Goal: Information Seeking & Learning: Learn about a topic

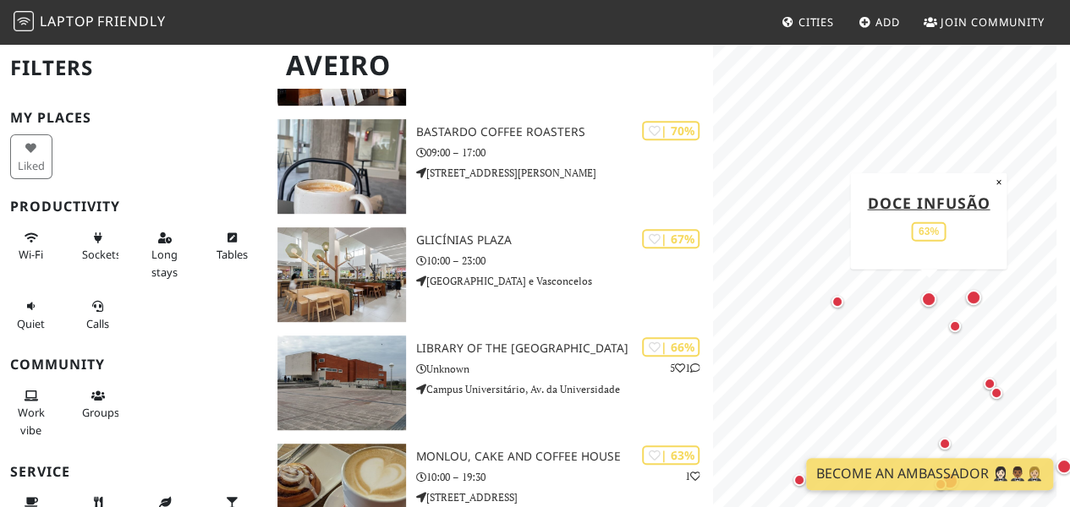
click at [928, 301] on div "Map marker" at bounding box center [928, 299] width 15 height 15
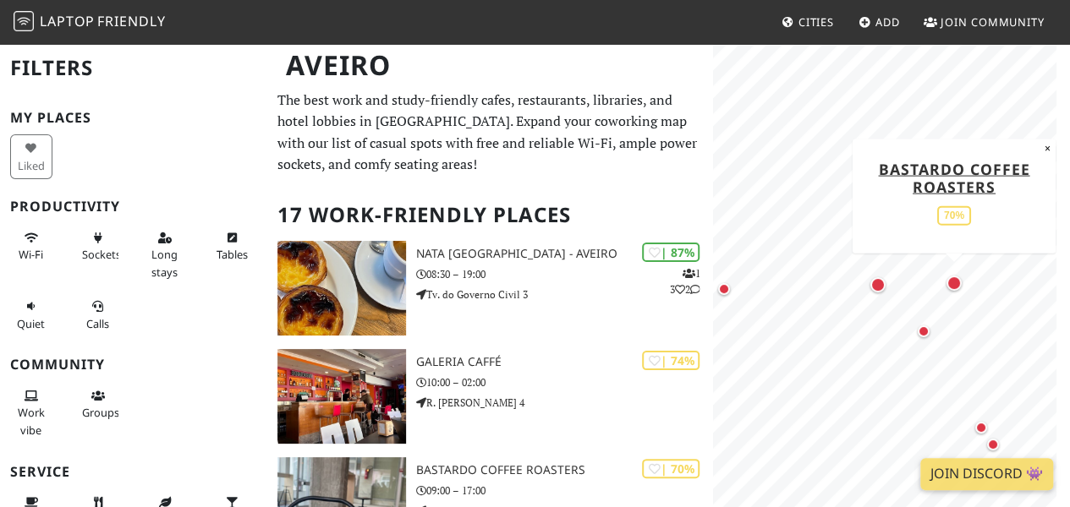
click at [956, 280] on div "Map marker" at bounding box center [953, 283] width 15 height 15
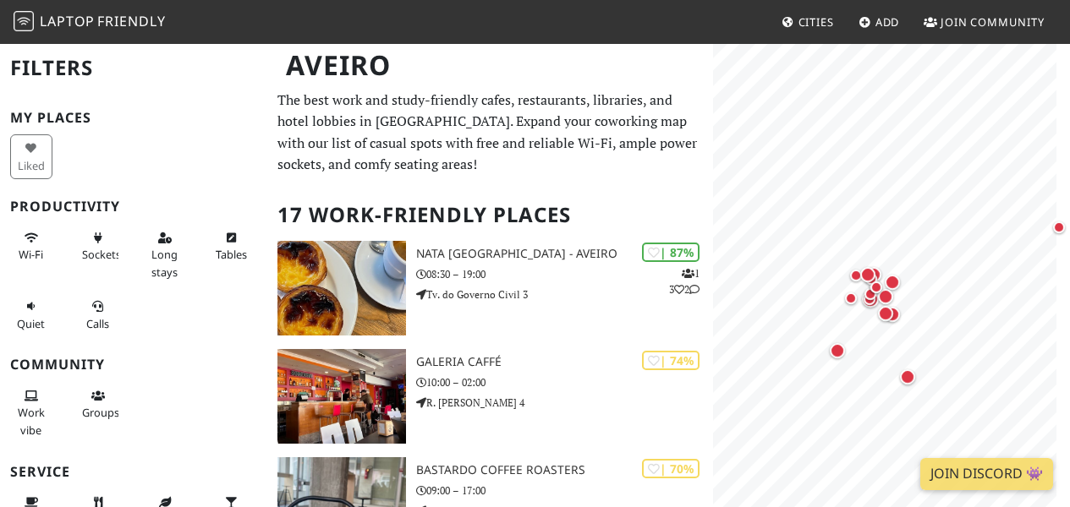
scroll to position [169, 0]
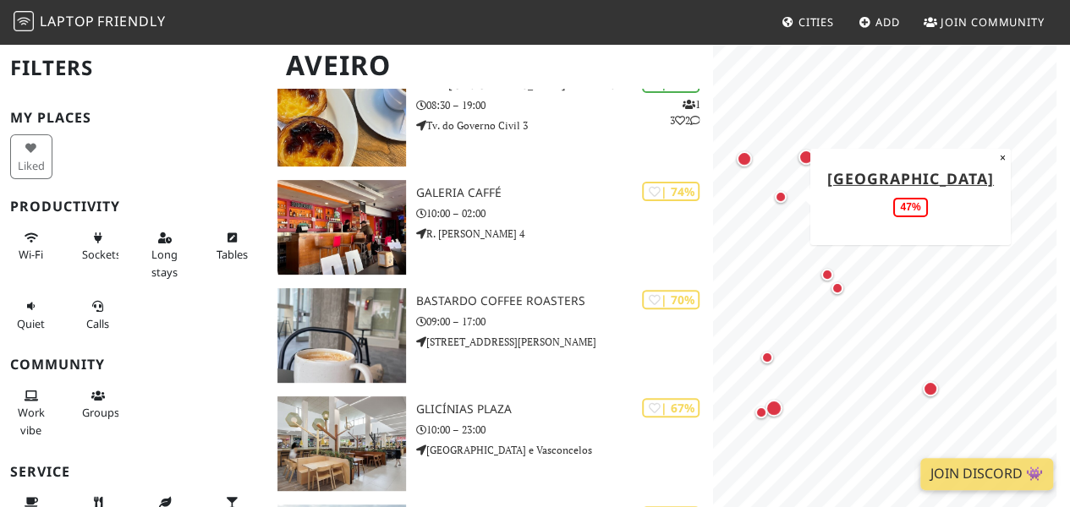
click at [783, 196] on div "Map marker" at bounding box center [781, 197] width 12 height 12
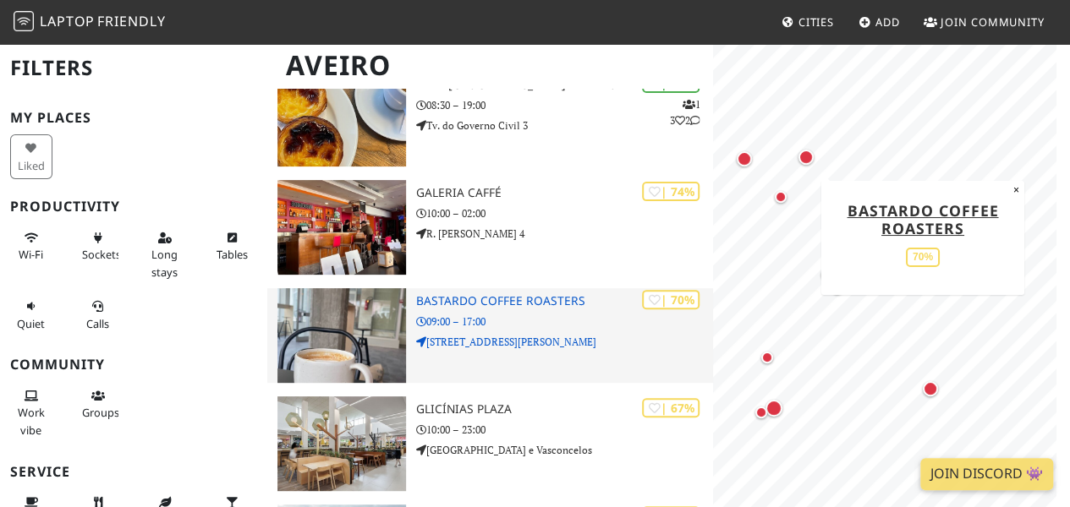
click at [528, 299] on h3 "Bastardo Coffee Roasters" at bounding box center [564, 301] width 297 height 14
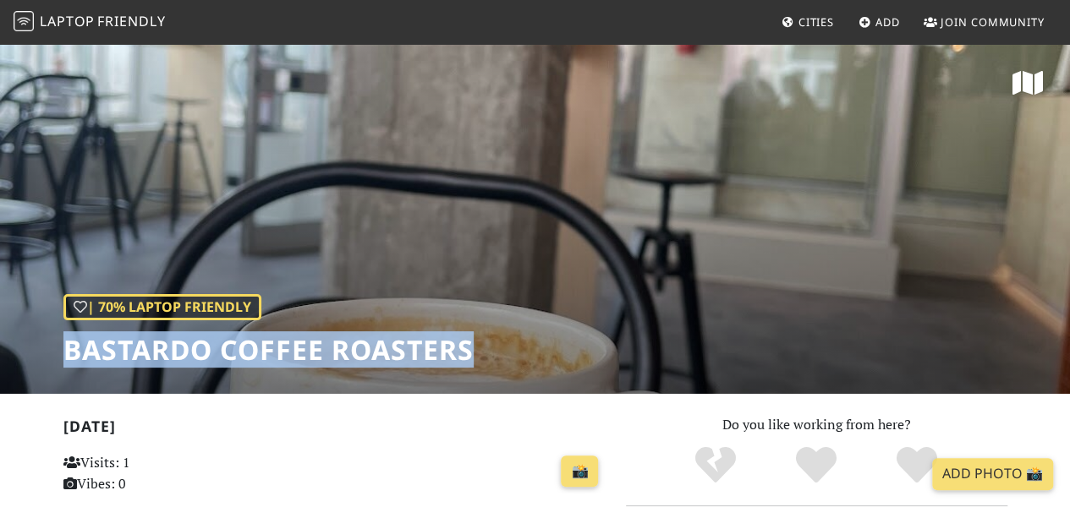
drag, startPoint x: 69, startPoint y: 356, endPoint x: 592, endPoint y: 356, distance: 522.6
click at [592, 356] on div "| 70% Laptop Friendly Bastardo Coffee Roasters" at bounding box center [535, 218] width 1070 height 352
copy h1 "Bastardo Coffee Roasters"
